Goal: Task Accomplishment & Management: Use online tool/utility

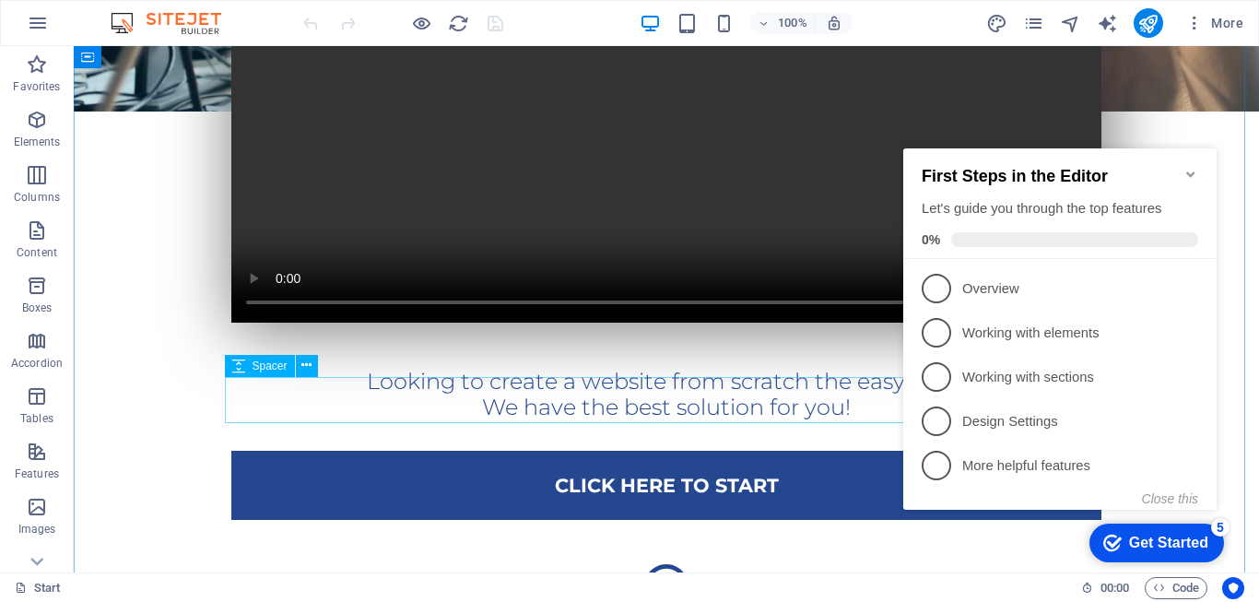
scroll to position [737, 0]
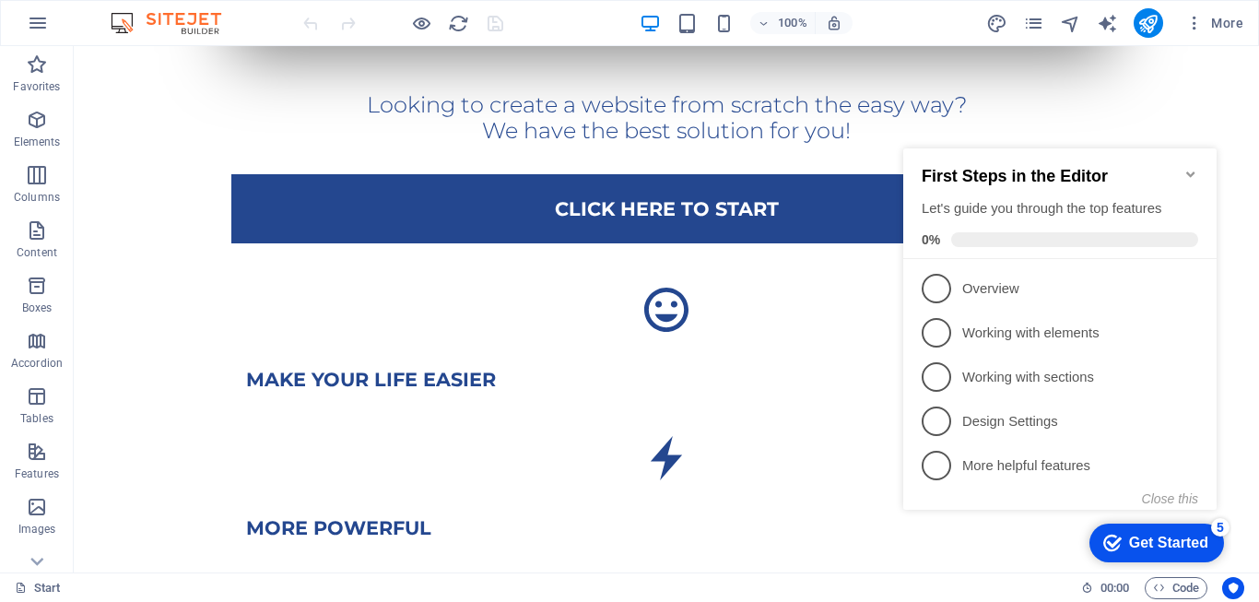
click at [1156, 545] on div "Get Started" at bounding box center [1168, 542] width 79 height 17
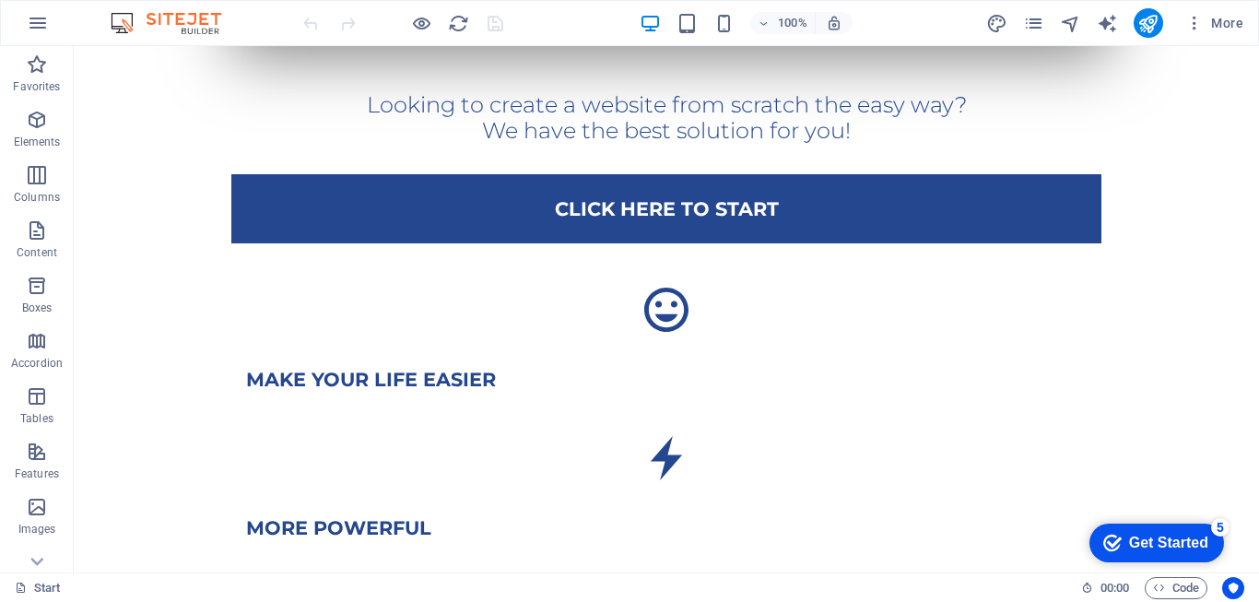
click at [1153, 545] on div "Get Started" at bounding box center [1168, 542] width 79 height 17
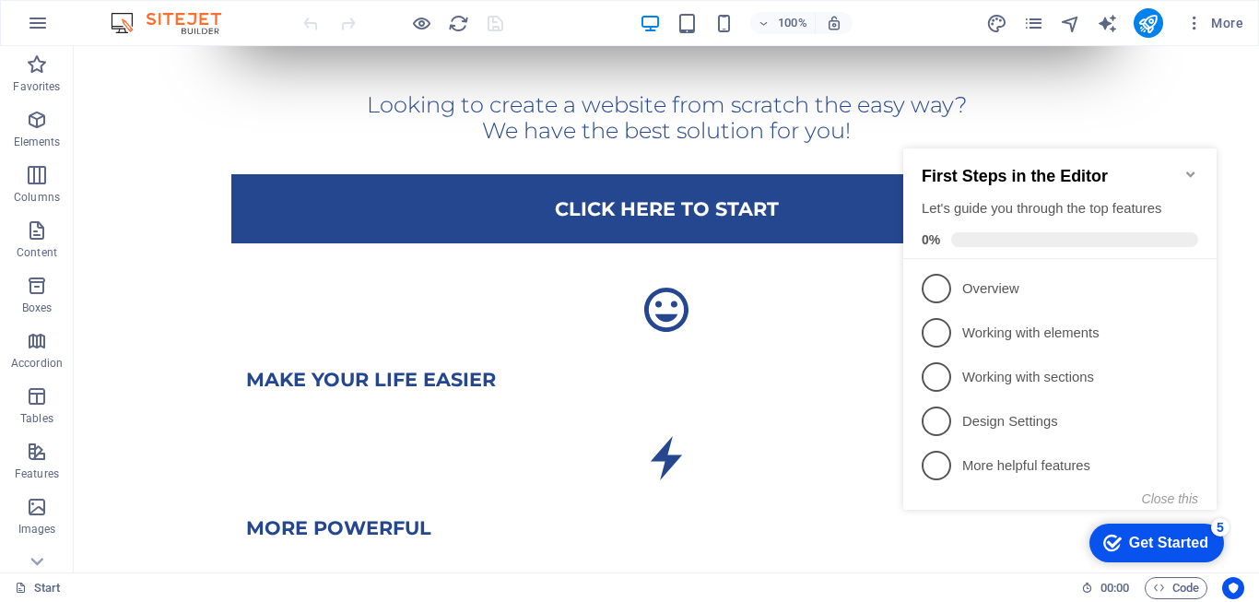
click at [1153, 545] on div "Get Started" at bounding box center [1168, 542] width 79 height 17
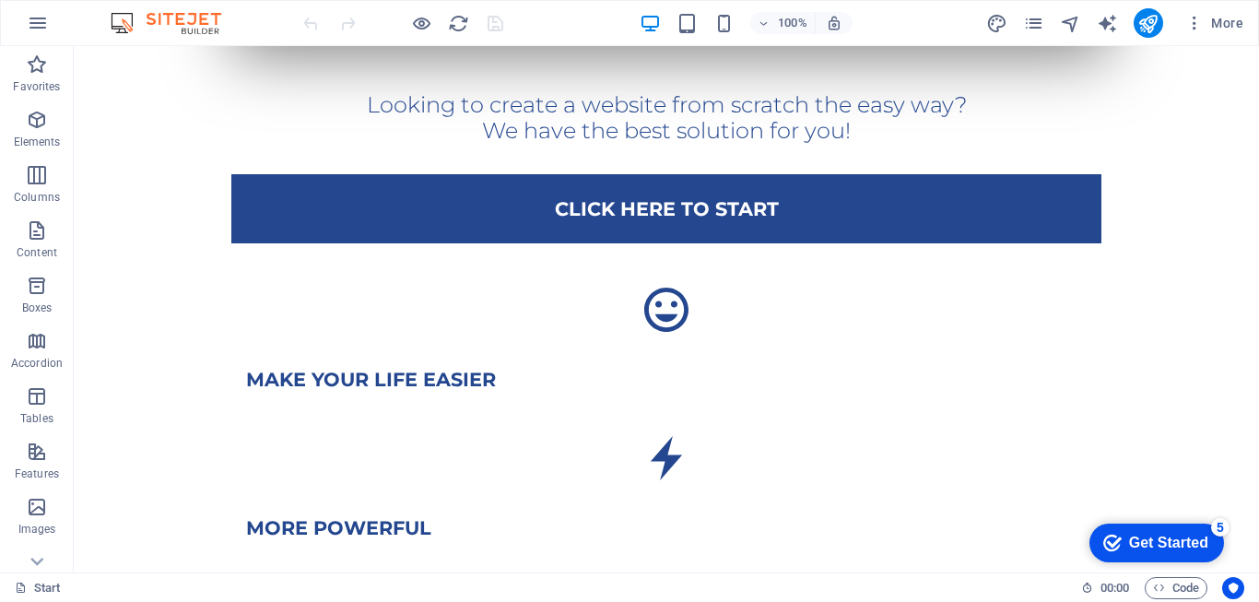
click at [1208, 551] on div "Get Started" at bounding box center [1168, 542] width 79 height 17
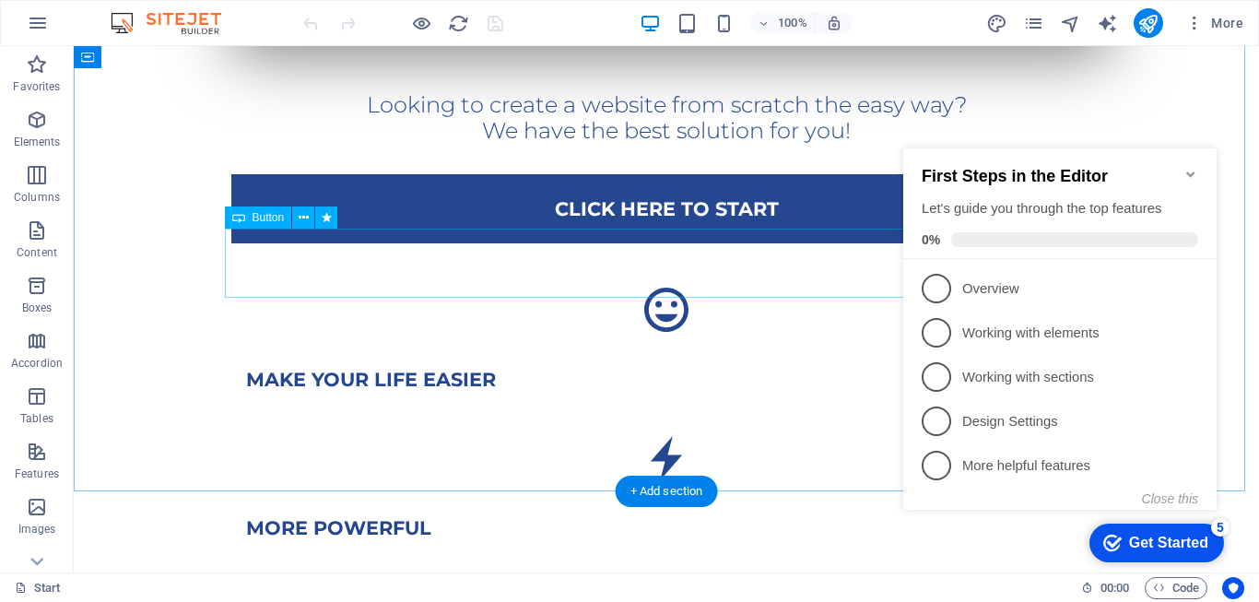
click at [558, 243] on div "Click here to Start" at bounding box center [666, 208] width 870 height 69
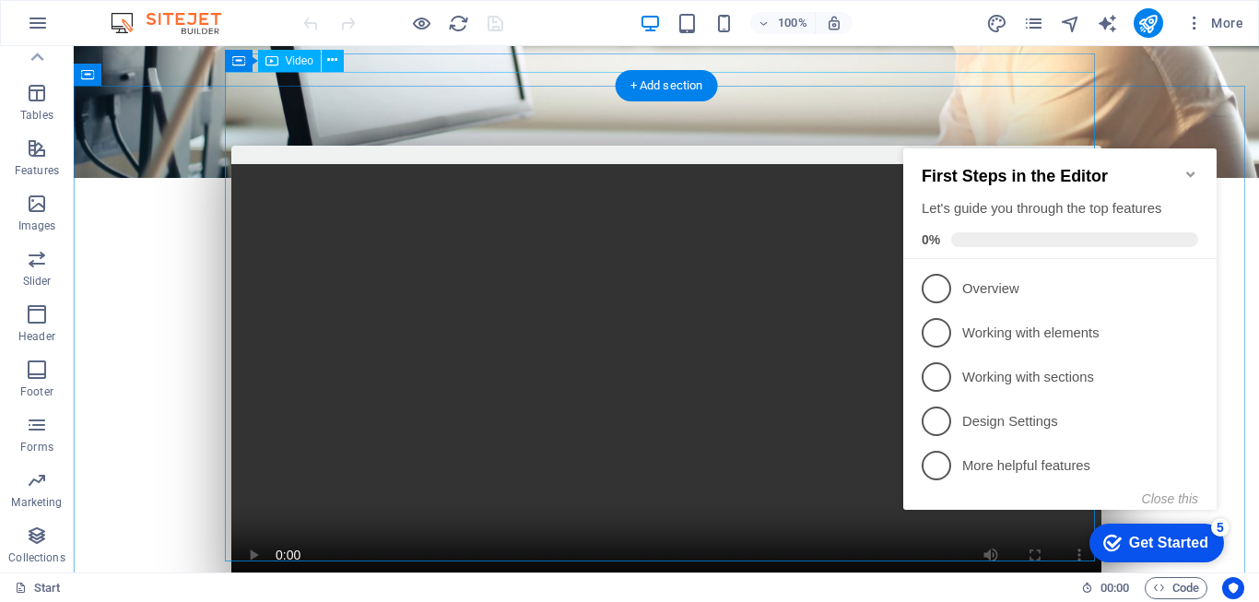
scroll to position [369, 0]
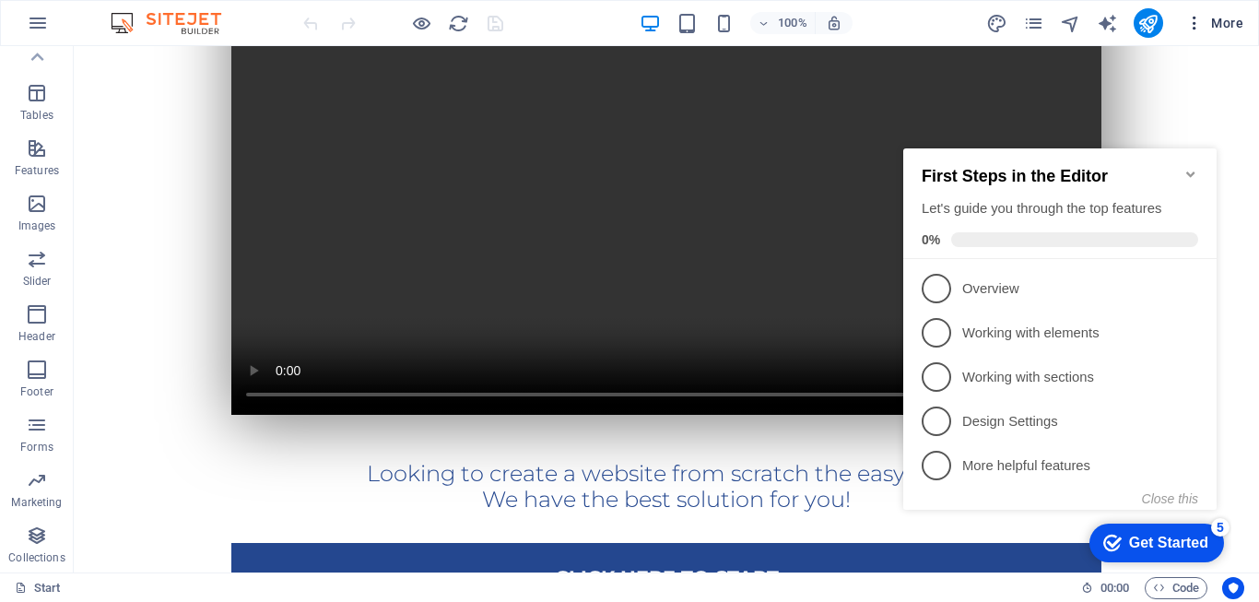
click at [1225, 20] on span "More" at bounding box center [1214, 23] width 58 height 18
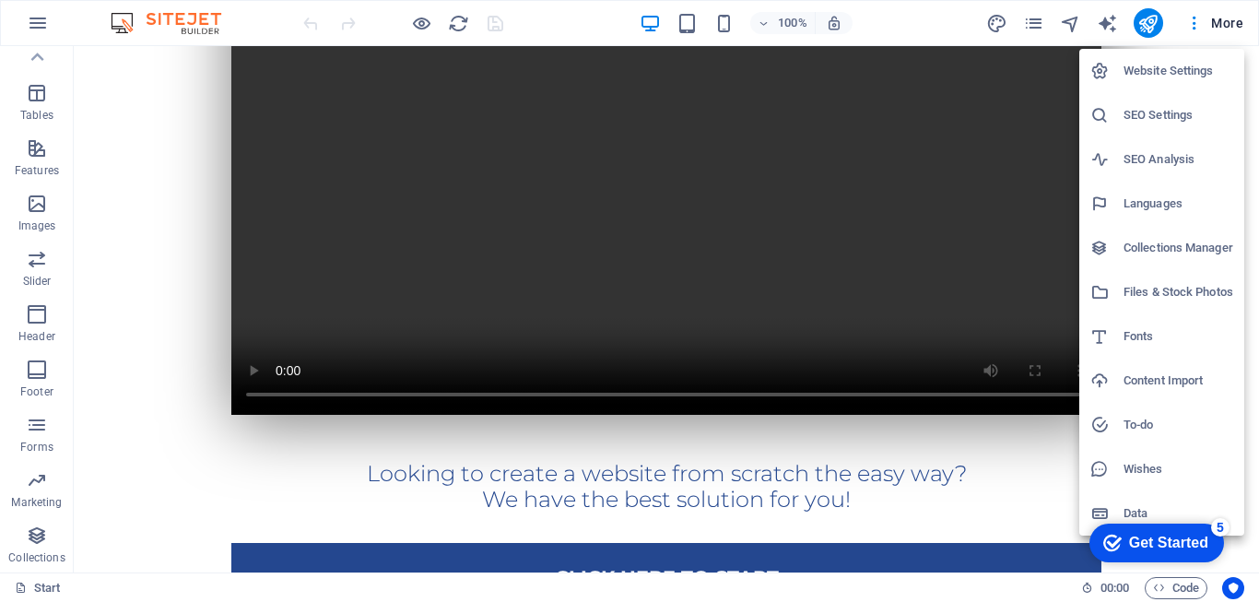
click at [1026, 508] on div at bounding box center [629, 301] width 1259 height 602
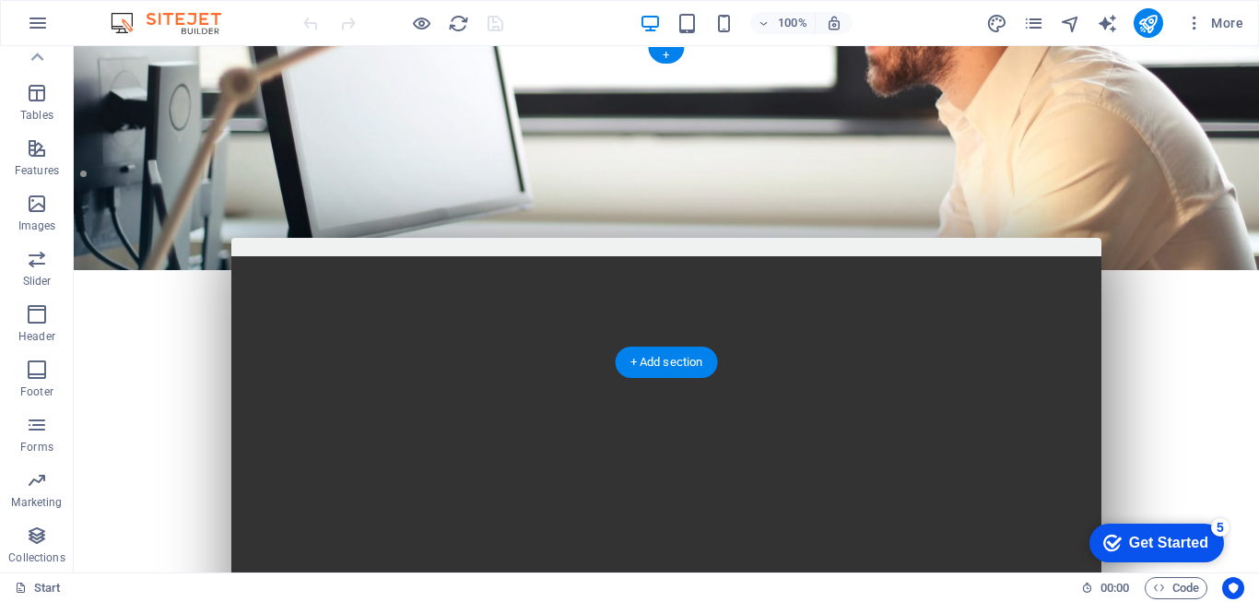
scroll to position [0, 0]
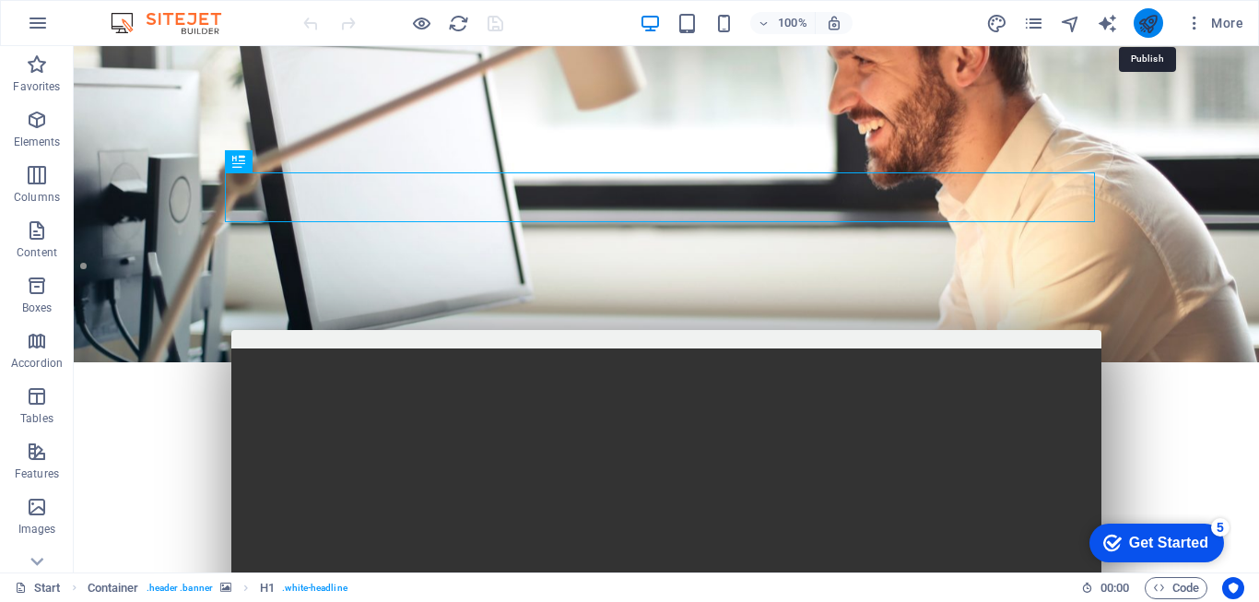
click at [1145, 23] on icon "publish" at bounding box center [1147, 23] width 21 height 21
